Goal: Task Accomplishment & Management: Manage account settings

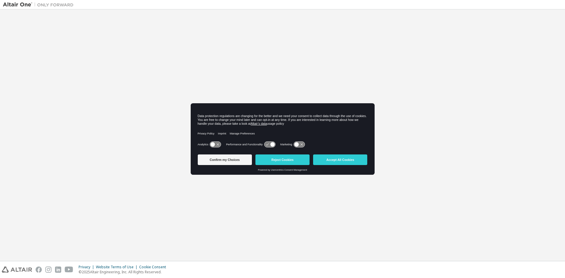
click at [174, 35] on div "Welcome to the Altair One Admin Portal Need Help? Please make sure that you pro…" at bounding box center [282, 134] width 565 height 251
click at [237, 160] on button "Confirm my Choices" at bounding box center [225, 159] width 54 height 11
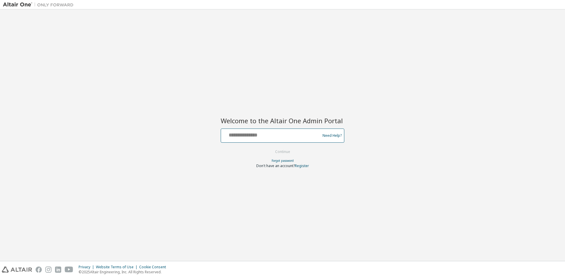
click at [268, 134] on input "text" at bounding box center [271, 134] width 96 height 9
type input "**********"
click at [281, 152] on button "Continue" at bounding box center [282, 151] width 27 height 9
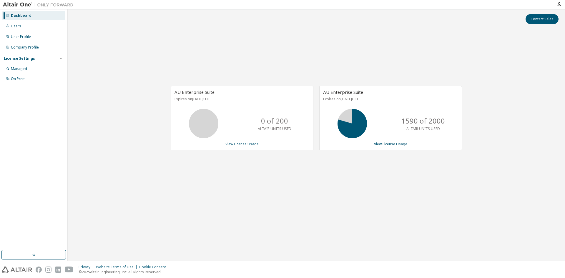
click at [320, 179] on div "AU Enterprise Suite Expires on [DATE] UTC 0 of 200 ALTAIR UNITS USED View Licen…" at bounding box center [316, 121] width 491 height 181
click at [381, 145] on link "View License Usage" at bounding box center [390, 143] width 33 height 5
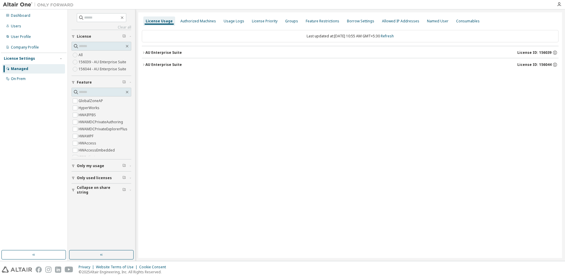
click at [145, 52] on icon "button" at bounding box center [144, 53] width 4 height 4
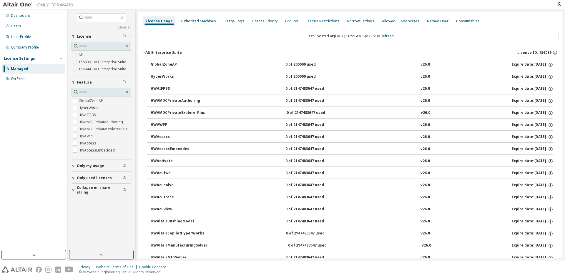
click at [143, 50] on button "AU Enterprise Suite License ID: 156039" at bounding box center [350, 52] width 416 height 13
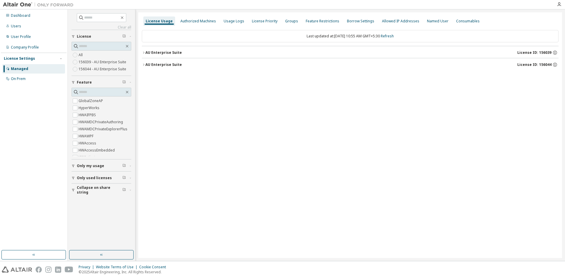
click at [145, 64] on icon "button" at bounding box center [144, 65] width 4 height 4
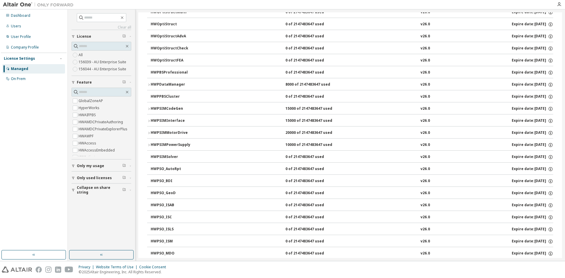
scroll to position [2441, 0]
click at [149, 143] on icon "button" at bounding box center [149, 144] width 4 height 4
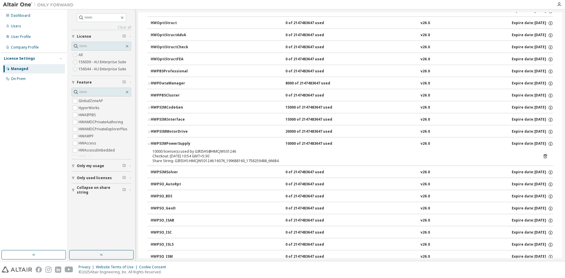
click at [149, 143] on icon "button" at bounding box center [149, 144] width 4 height 4
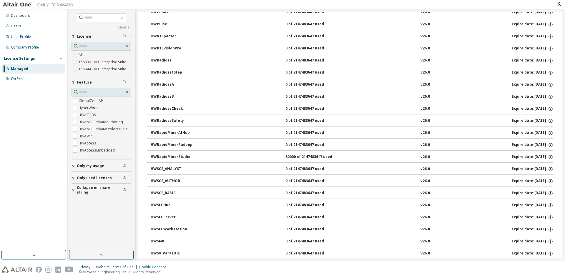
scroll to position [3029, 0]
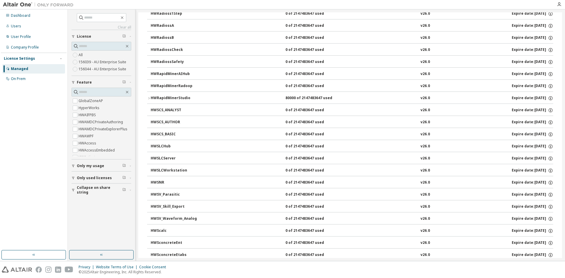
click at [147, 98] on icon "button" at bounding box center [149, 98] width 4 height 4
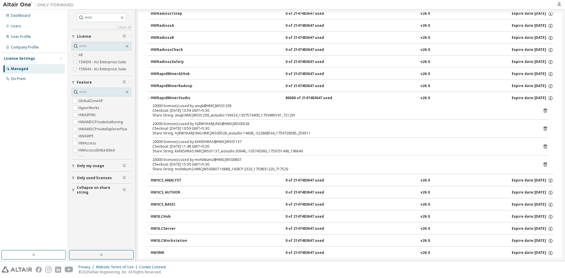
click at [147, 98] on icon "button" at bounding box center [149, 98] width 4 height 4
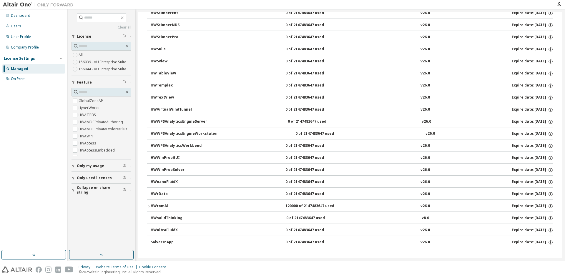
scroll to position [3789, 0]
click at [147, 206] on icon "button" at bounding box center [149, 206] width 4 height 4
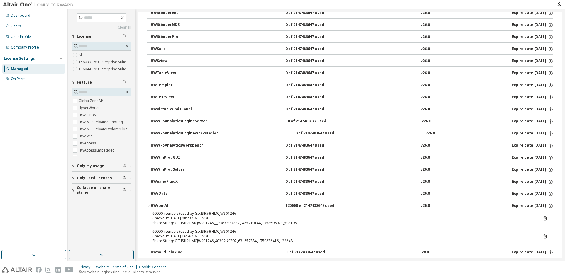
click at [148, 205] on icon "button" at bounding box center [149, 206] width 4 height 4
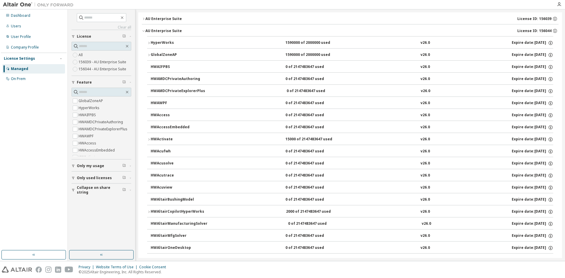
scroll to position [5, 0]
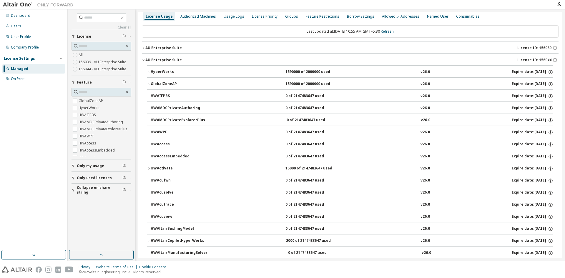
click at [148, 84] on icon "button" at bounding box center [149, 84] width 4 height 4
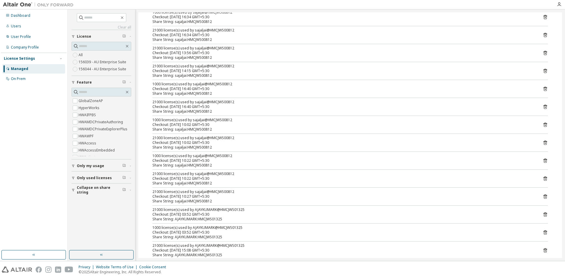
scroll to position [0, 0]
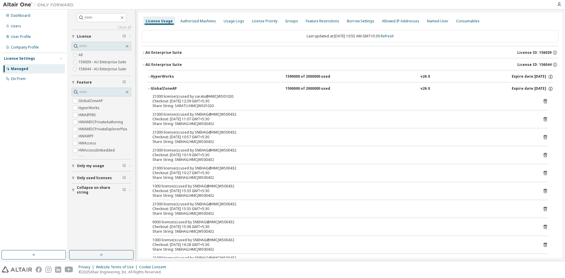
click at [149, 89] on icon "button" at bounding box center [149, 89] width 4 height 4
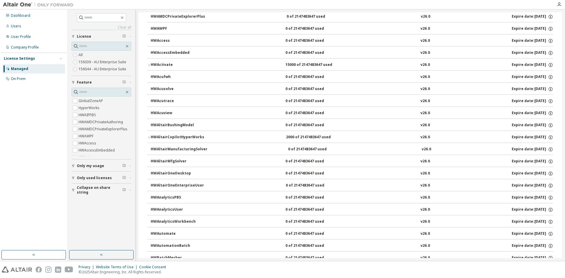
scroll to position [118, 0]
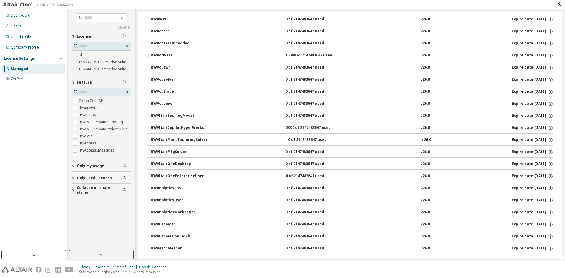
click at [149, 128] on icon "button" at bounding box center [148, 128] width 1 height 2
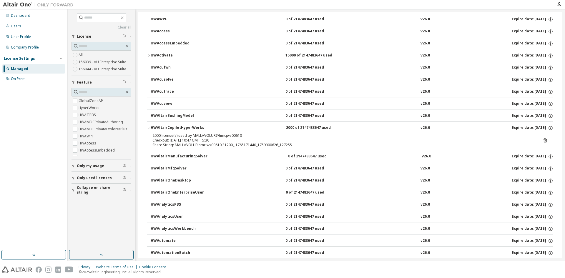
click at [149, 128] on icon "button" at bounding box center [149, 128] width 4 height 4
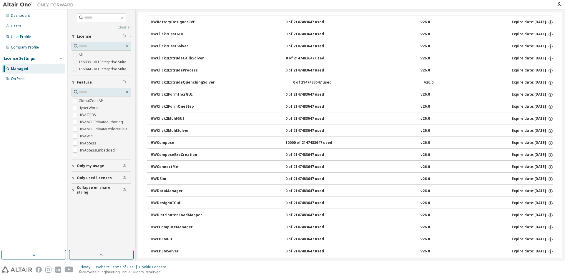
scroll to position [382, 0]
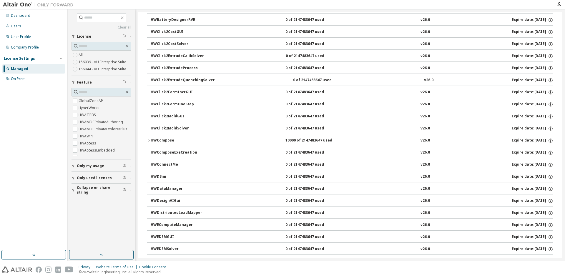
click at [148, 140] on icon "button" at bounding box center [149, 141] width 4 height 4
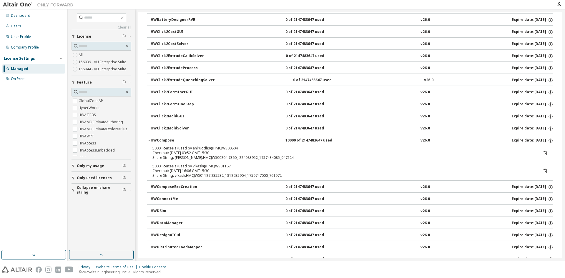
click at [148, 140] on icon "button" at bounding box center [149, 141] width 4 height 4
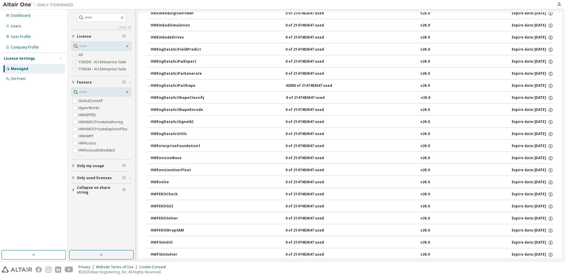
scroll to position [823, 0]
click at [148, 83] on button "HWEngDataSciPaiShape 42000 of 2147483647 used v26.0 Expire date: 2026-04-01" at bounding box center [350, 85] width 406 height 13
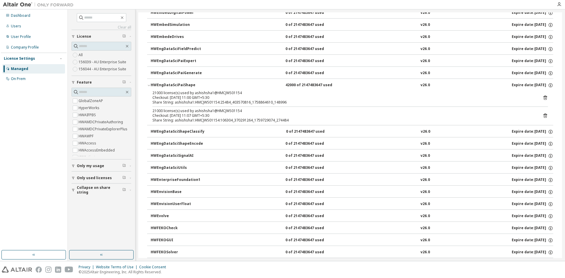
click at [148, 83] on button "HWEngDataSciPaiShape 42000 of 2147483647 used v26.0 Expire date: 2026-04-01" at bounding box center [350, 85] width 406 height 13
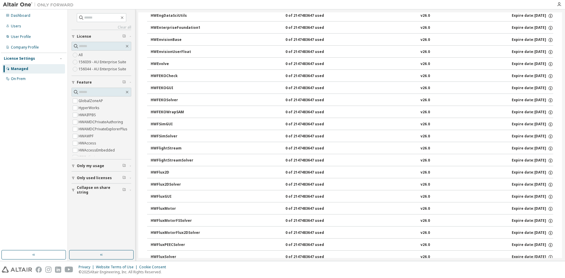
scroll to position [970, 0]
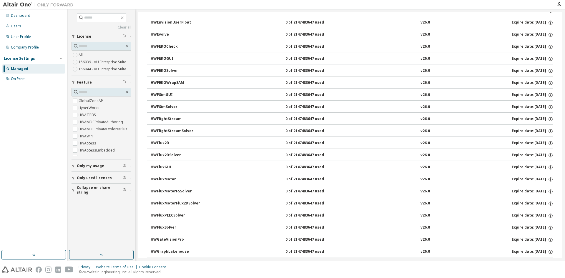
click at [165, 167] on div "HWFluxGUI" at bounding box center [177, 167] width 53 height 5
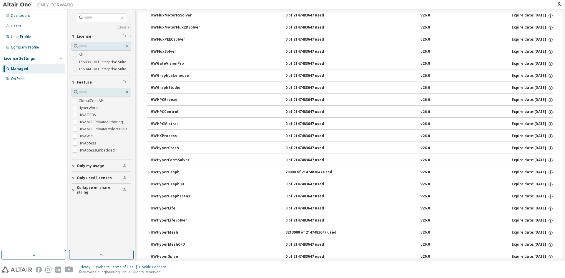
scroll to position [1176, 0]
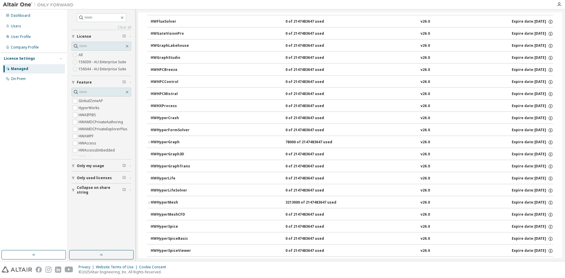
click at [148, 143] on icon "button" at bounding box center [149, 143] width 4 height 4
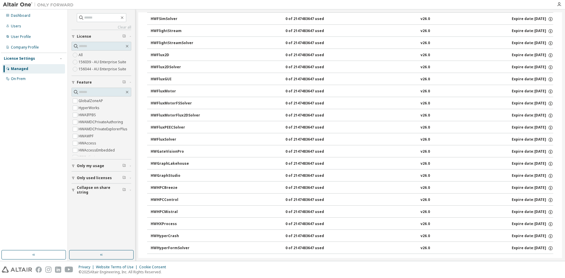
scroll to position [1000, 0]
